Goal: Task Accomplishment & Management: Use online tool/utility

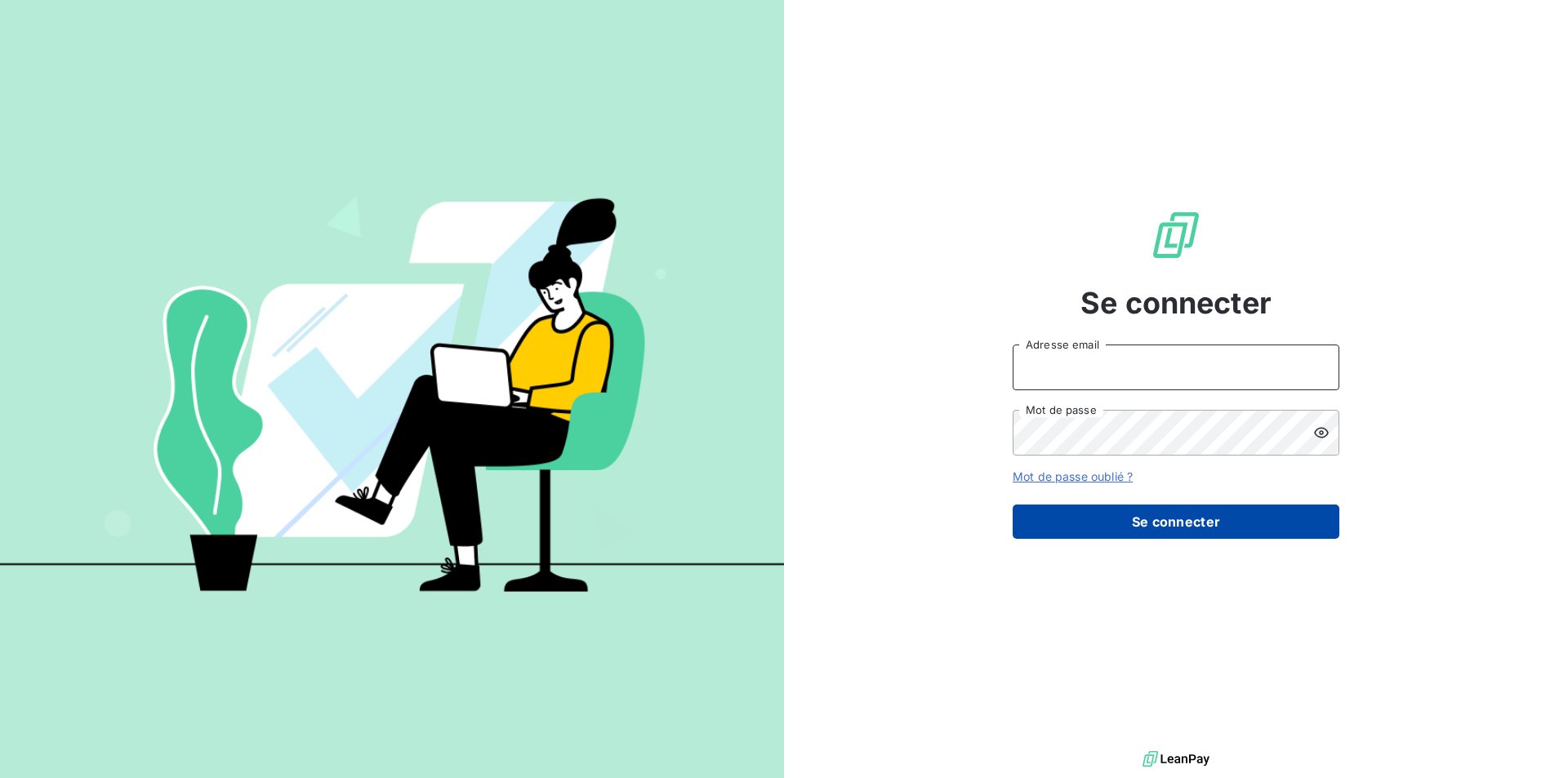
type input "[PERSON_NAME][EMAIL_ADDRESS][DOMAIN_NAME]"
click at [1177, 525] on button "Se connecter" at bounding box center [1176, 521] width 326 height 34
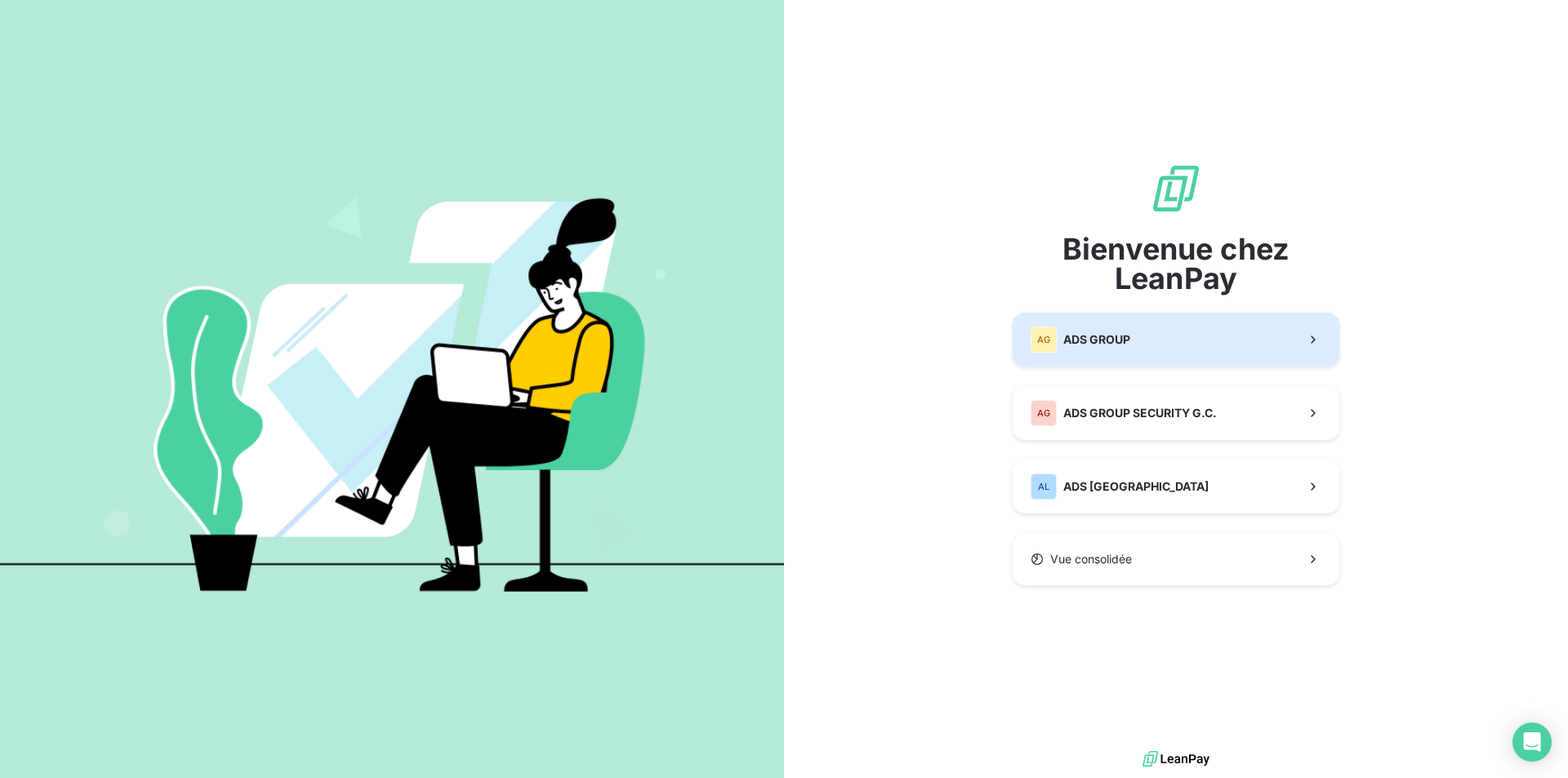
click at [1152, 340] on button "AG ADS GROUP" at bounding box center [1176, 339] width 326 height 54
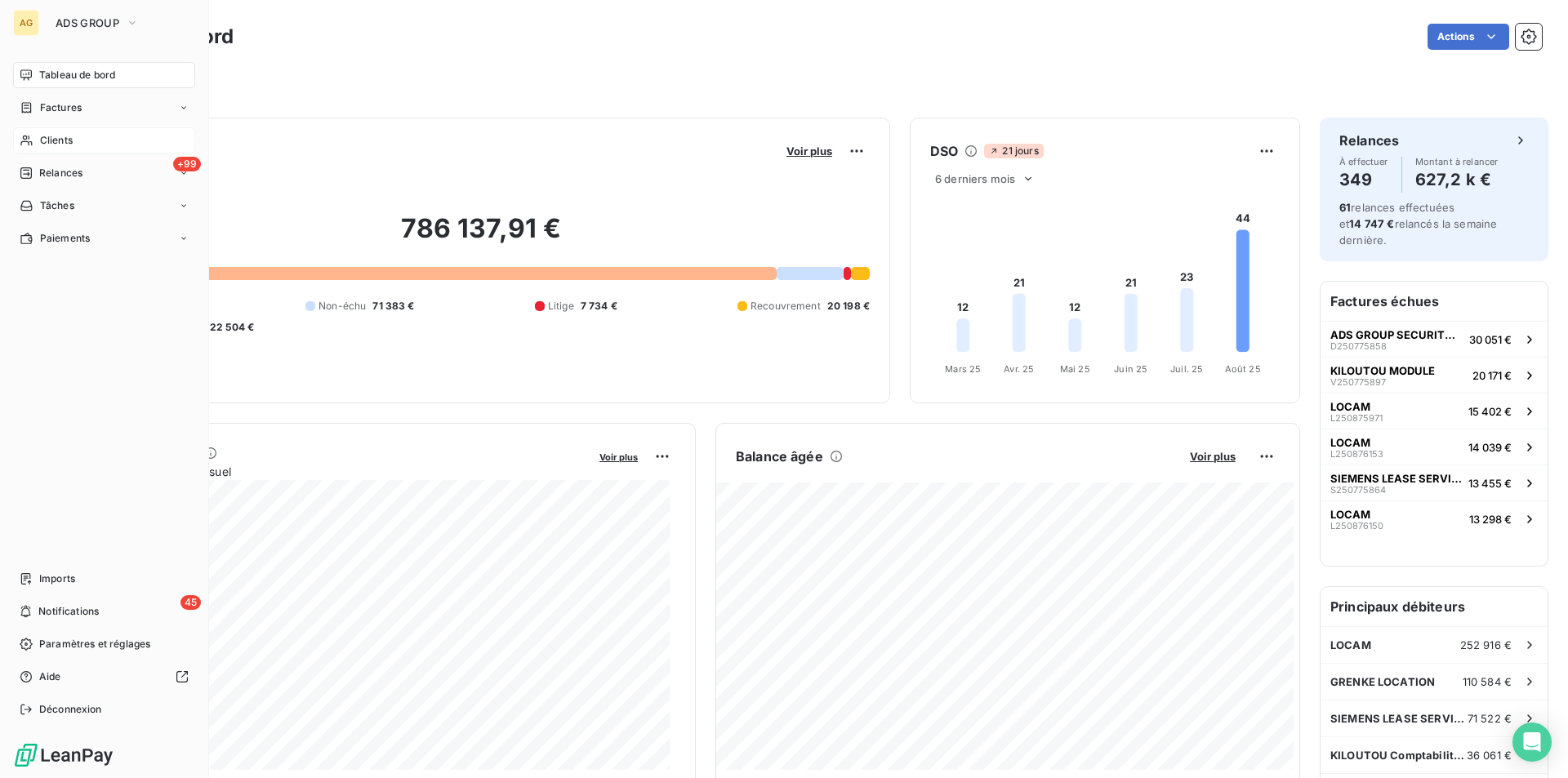
click at [45, 133] on span "Clients" at bounding box center [56, 140] width 32 height 15
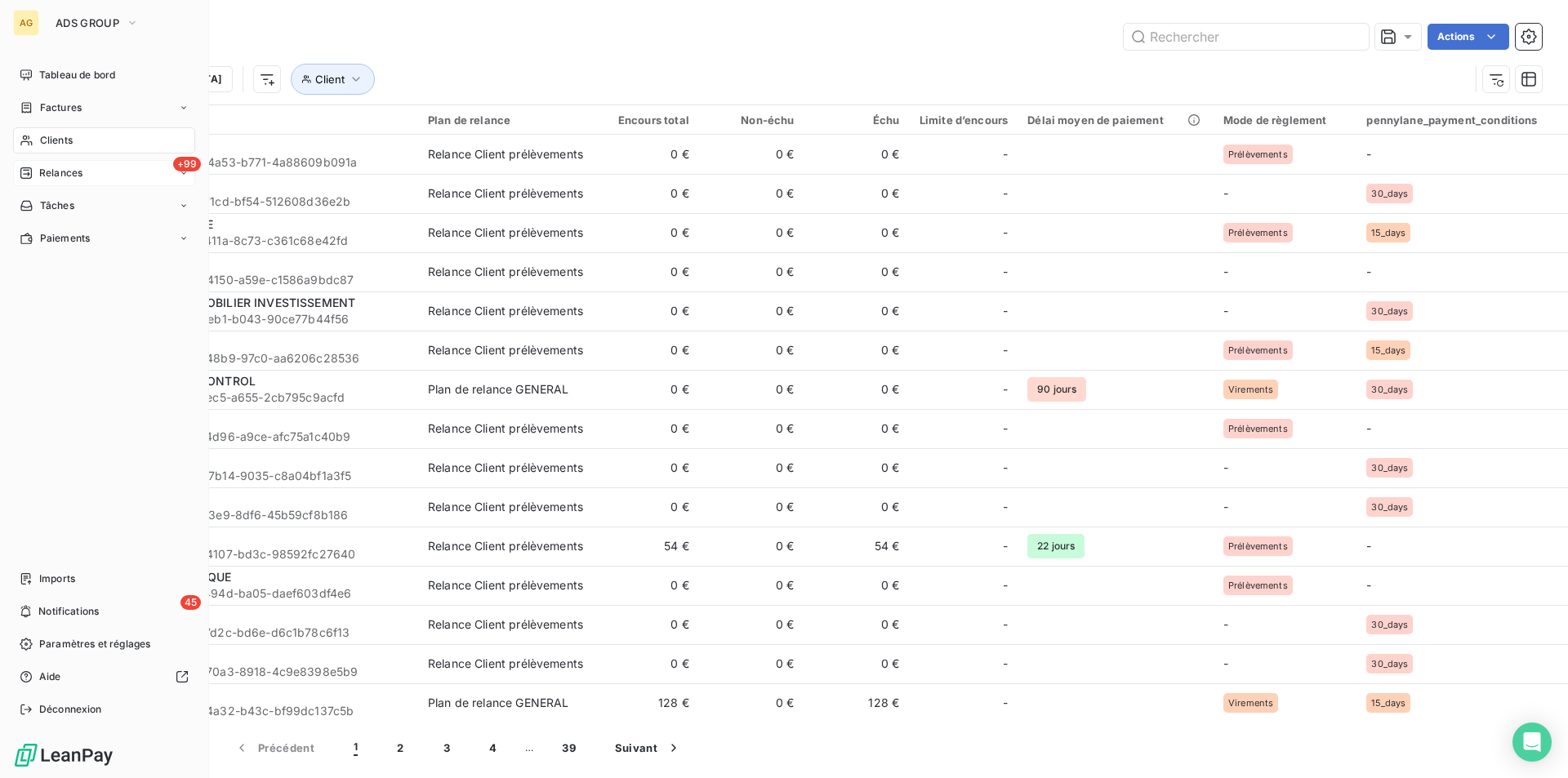
click at [49, 168] on span "Relances" at bounding box center [61, 173] width 43 height 15
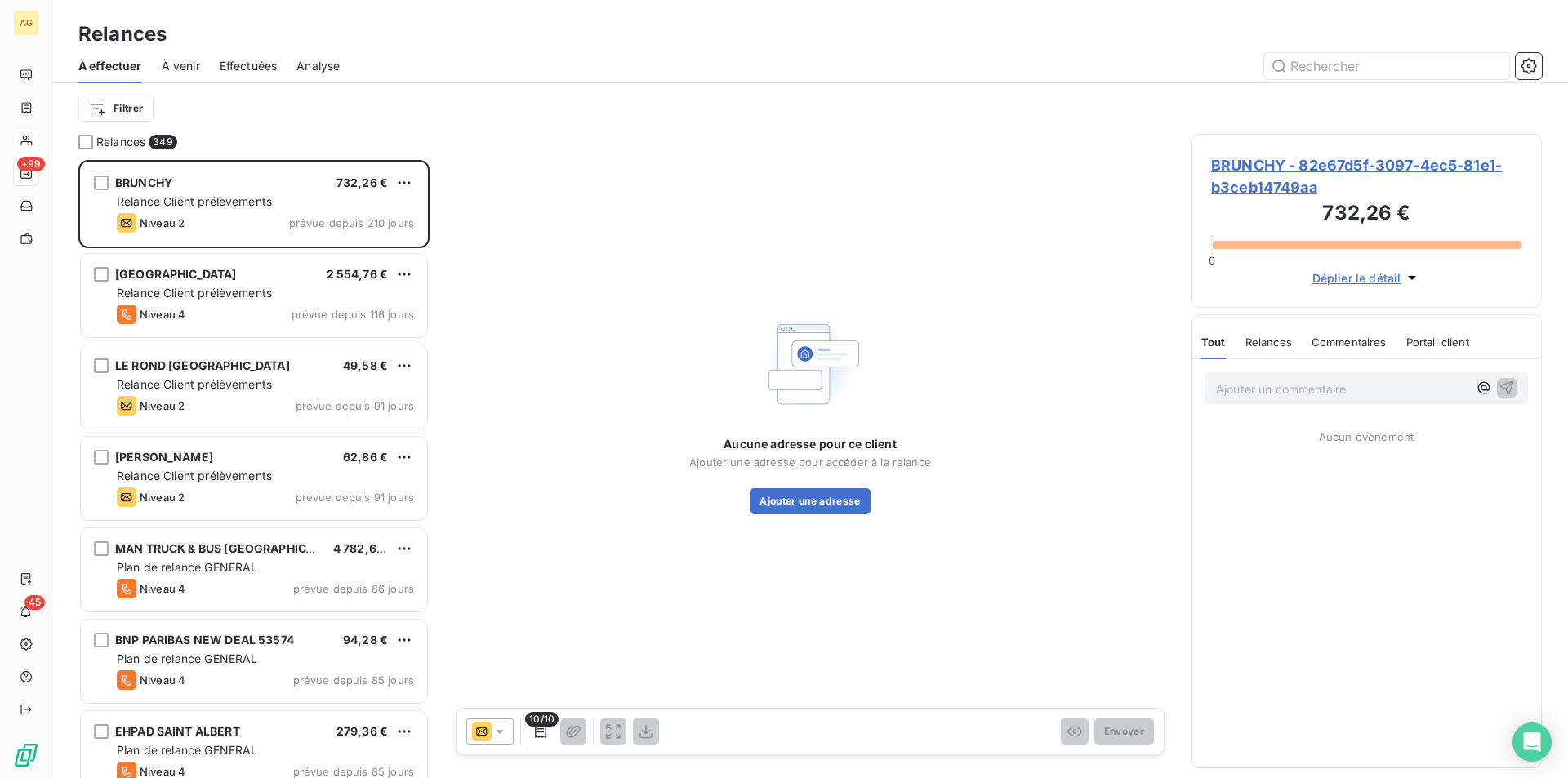
scroll to position [606, 339]
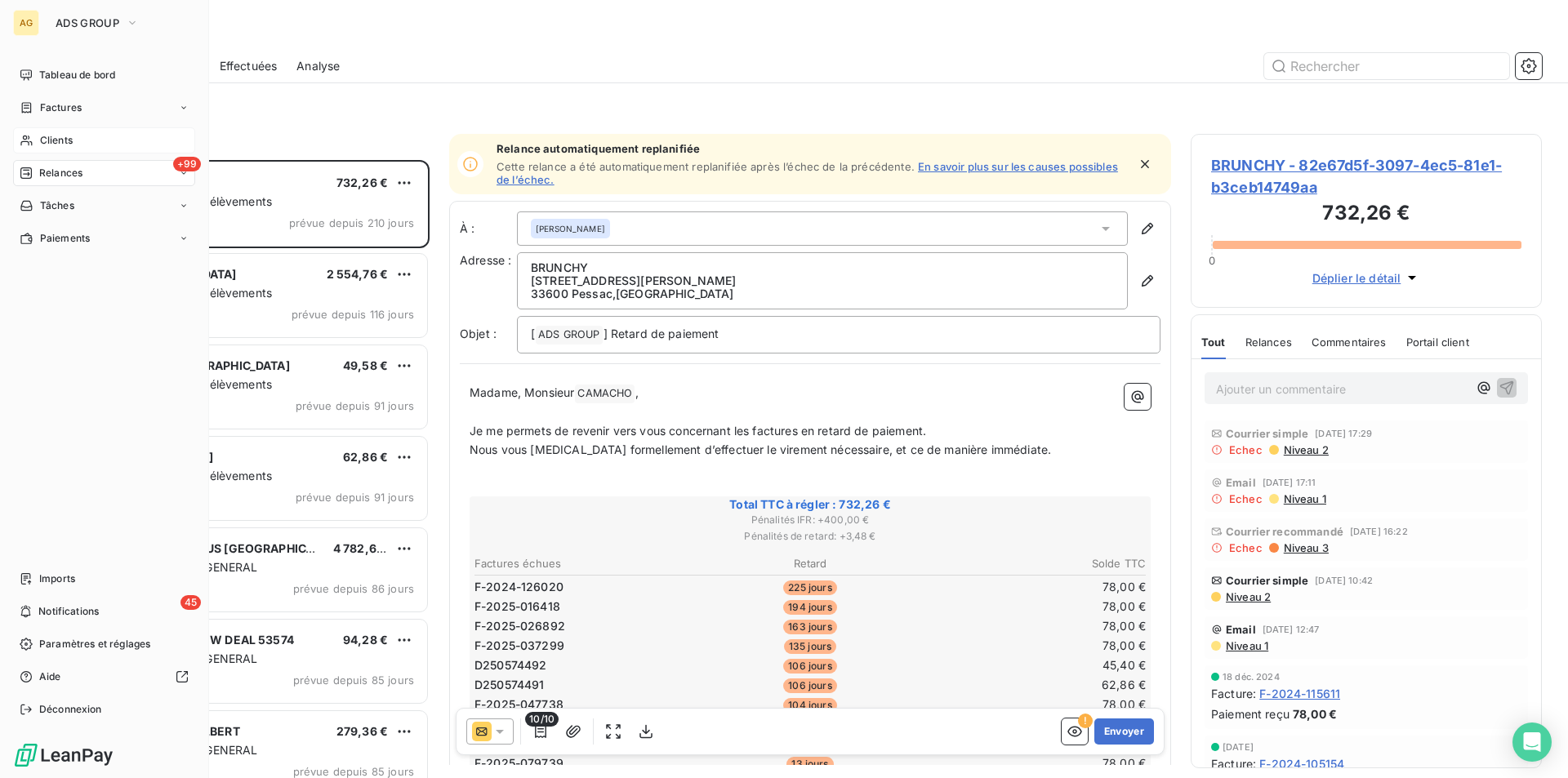
click at [41, 140] on span "Clients" at bounding box center [56, 140] width 32 height 15
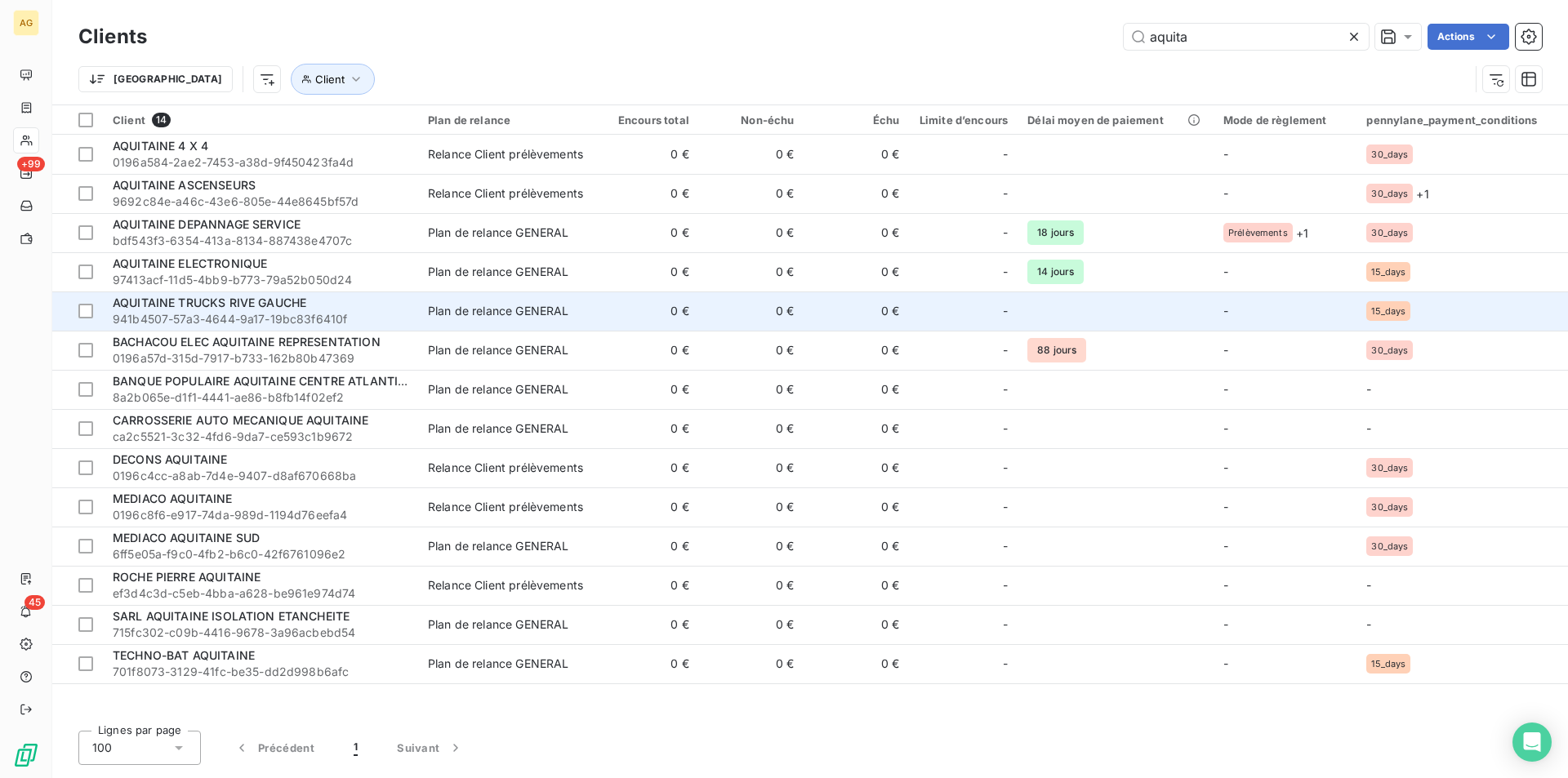
type input "aquita"
click at [286, 304] on span "AQUITAINE TRUCKS RIVE GAUCHE" at bounding box center [209, 303] width 194 height 14
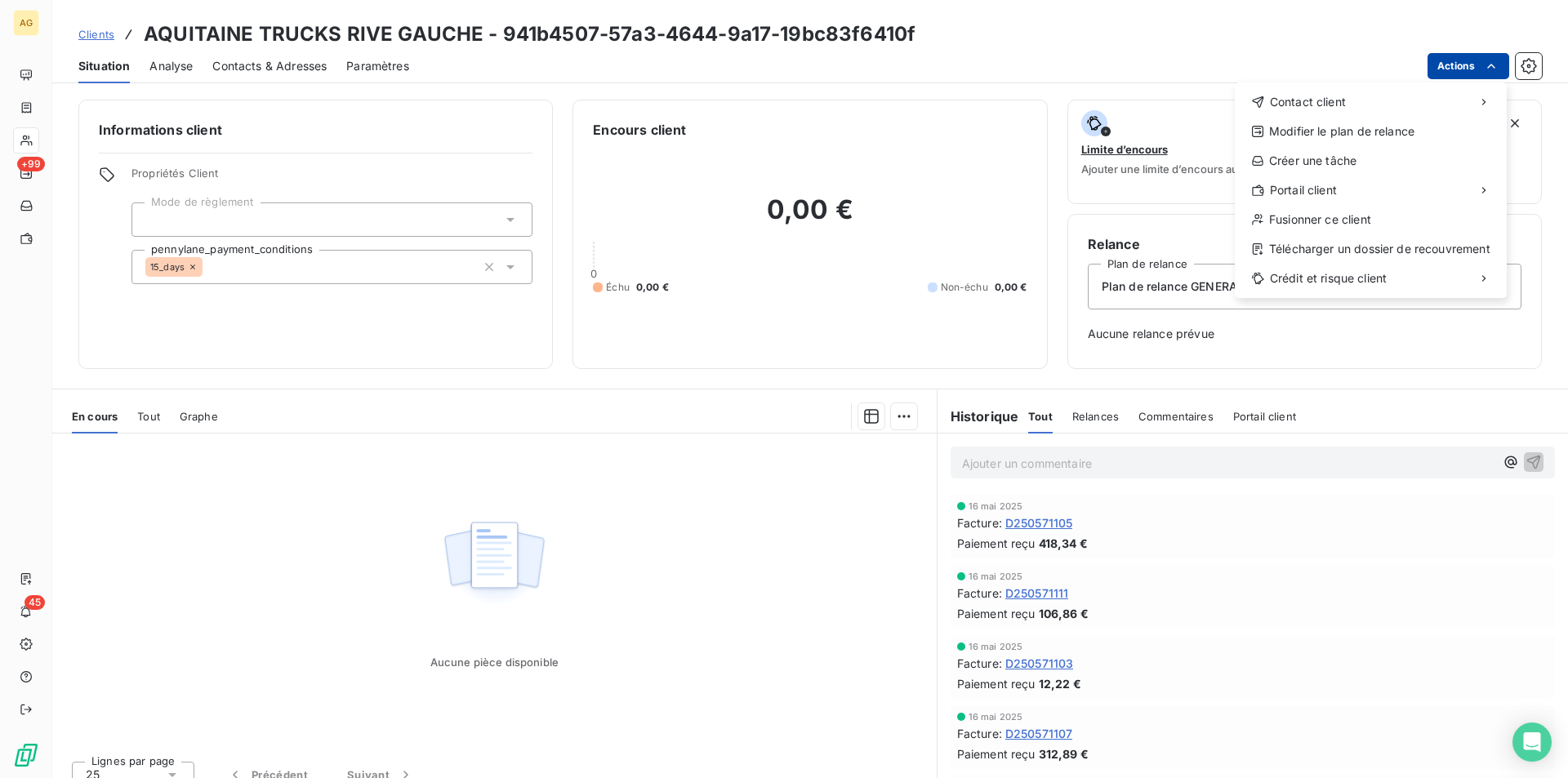
click at [1483, 53] on html "AG +99 45 Clients AQUITAINE TRUCKS RIVE GAUCHE - 941b4507-57a3-4644-9a17-19bc83…" at bounding box center [784, 389] width 1568 height 778
click at [1117, 223] on div "Copier le lien vers le portail" at bounding box center [1128, 226] width 185 height 26
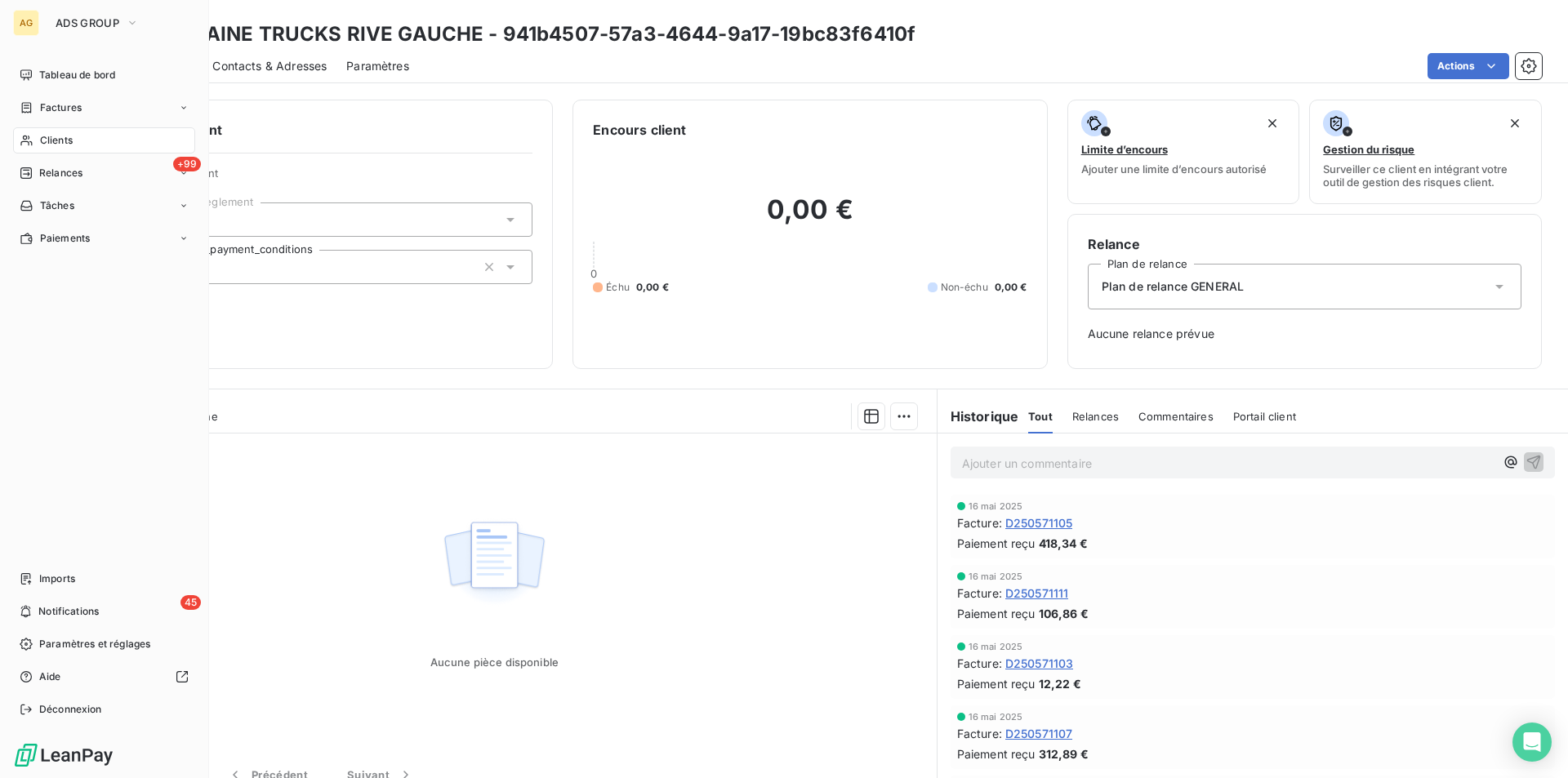
click at [39, 143] on div "Clients" at bounding box center [104, 140] width 183 height 26
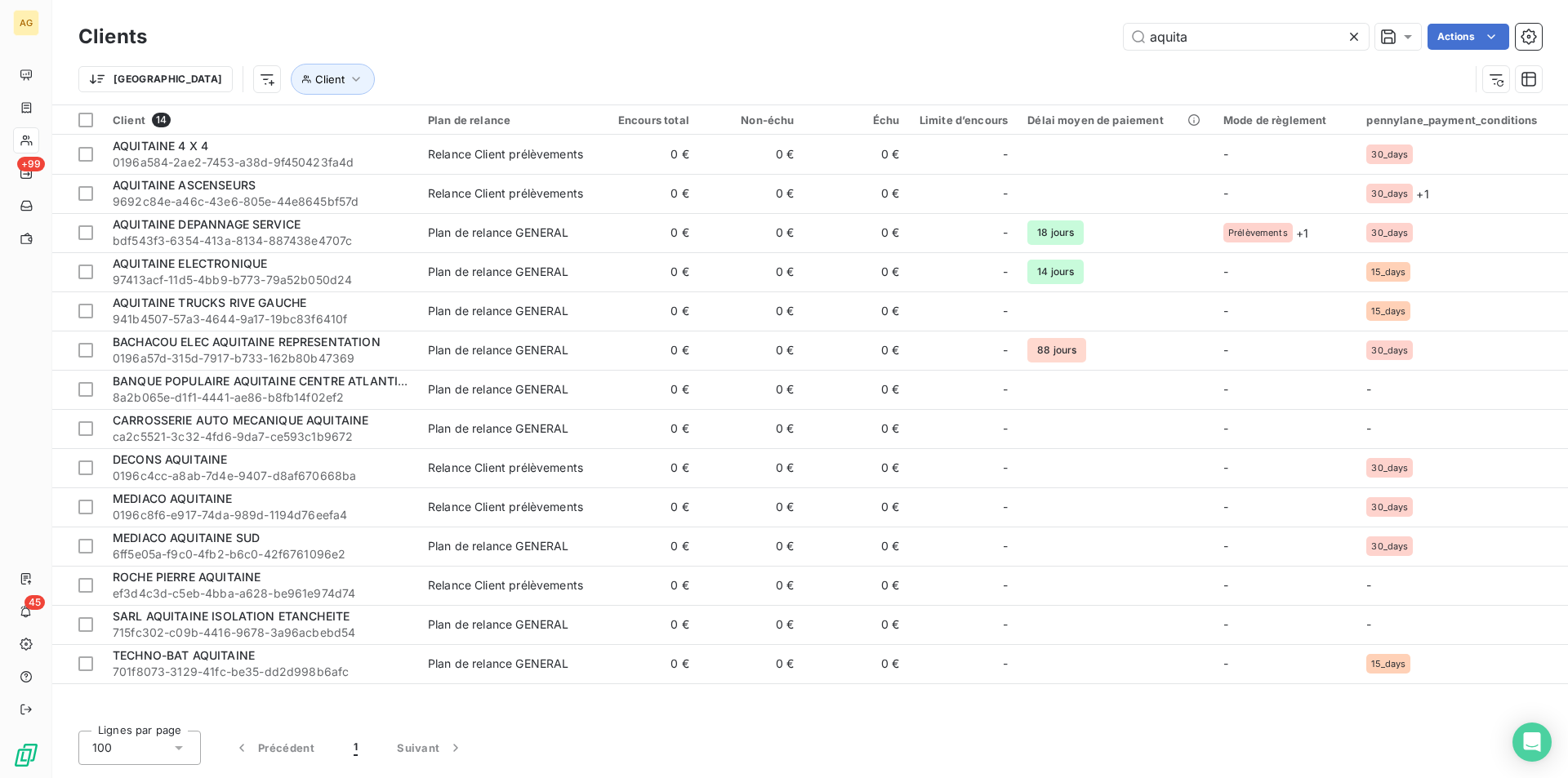
drag, startPoint x: 1213, startPoint y: 46, endPoint x: 817, endPoint y: 30, distance: 396.3
click at [791, 25] on div "aquita Actions" at bounding box center [854, 37] width 1375 height 26
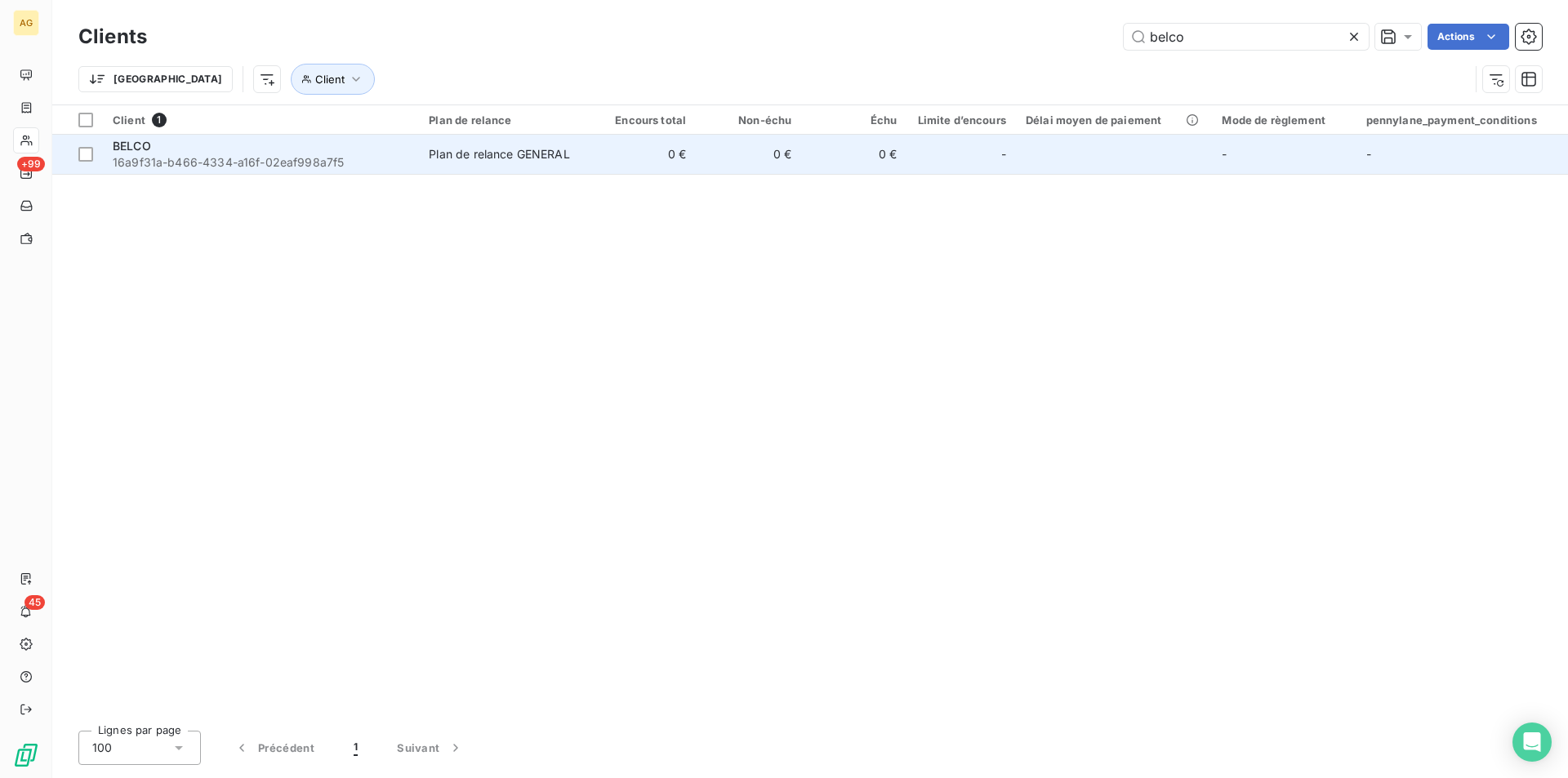
type input "belco"
click at [264, 153] on div "BELCO" at bounding box center [261, 146] width 297 height 17
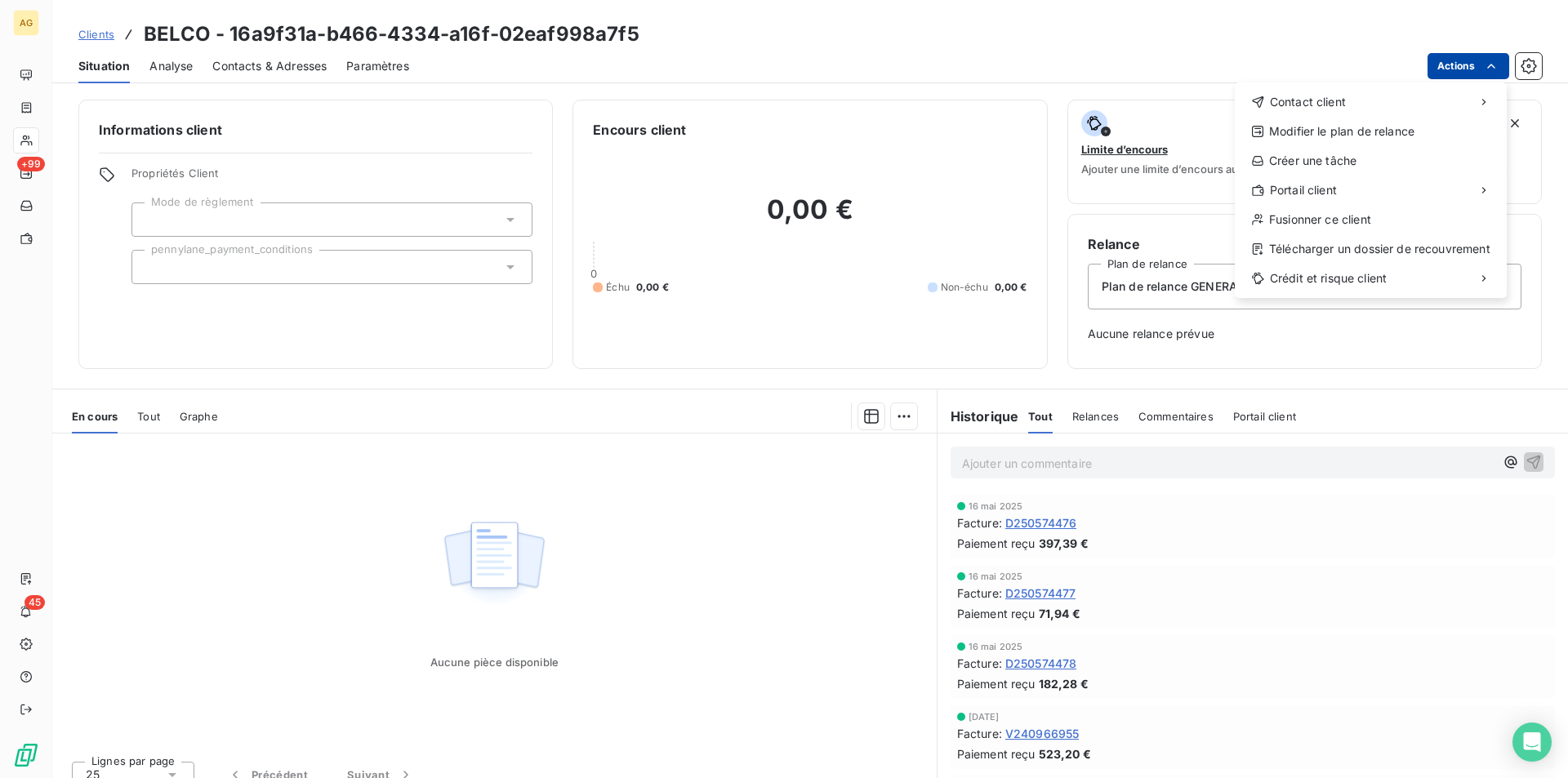
click at [1500, 61] on html "AG +99 45 Clients BELCO - 16a9f31a-b466-4334-a16f-02eaf998a7f5 Situation Analys…" at bounding box center [784, 389] width 1568 height 778
click at [1164, 221] on div "Copier le lien vers le portail" at bounding box center [1128, 226] width 185 height 26
